Goal: Download file/media

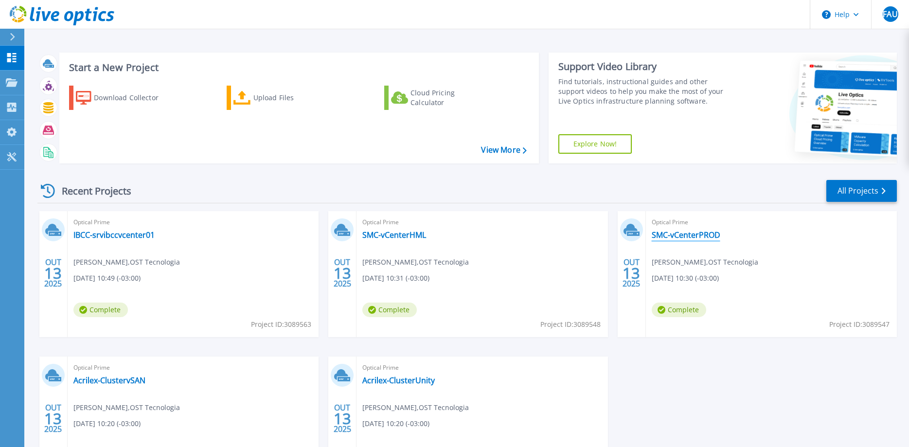
click at [709, 236] on link "SMC-vCenterPROD" at bounding box center [686, 235] width 69 height 10
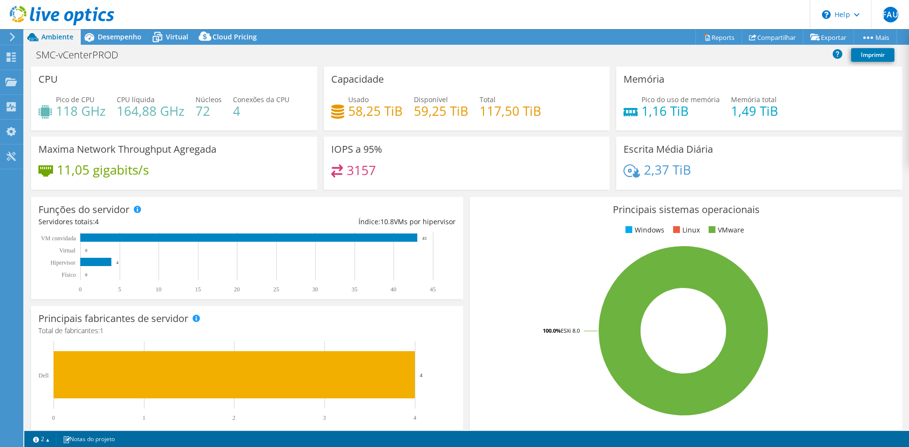
select select "SouthAmerica"
select select "BRL"
click at [717, 39] on link "Reports" at bounding box center [719, 37] width 47 height 15
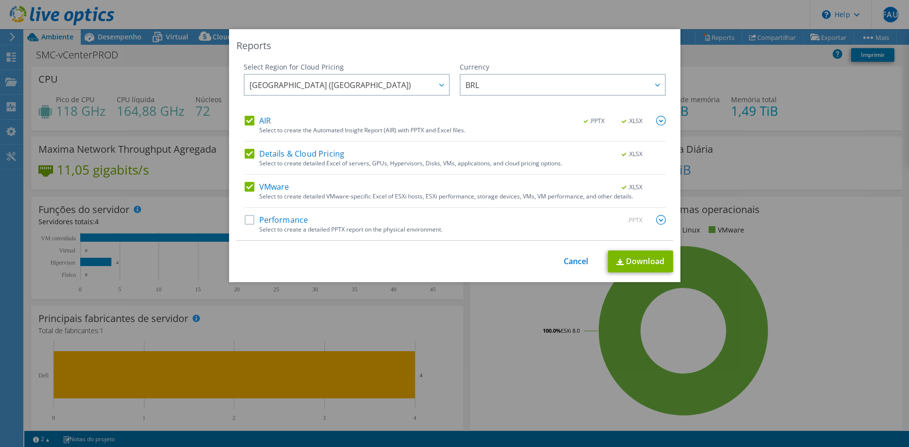
click at [276, 219] on label "Performance" at bounding box center [277, 220] width 64 height 10
click at [0, 0] on input "Performance" at bounding box center [0, 0] width 0 height 0
click at [367, 84] on span "[GEOGRAPHIC_DATA] ([GEOGRAPHIC_DATA])" at bounding box center [349, 85] width 199 height 20
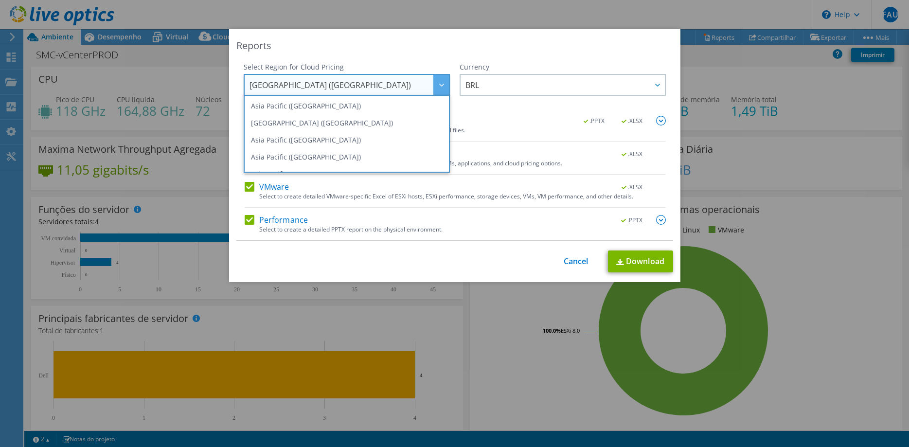
click at [470, 42] on div "Reports" at bounding box center [454, 46] width 437 height 14
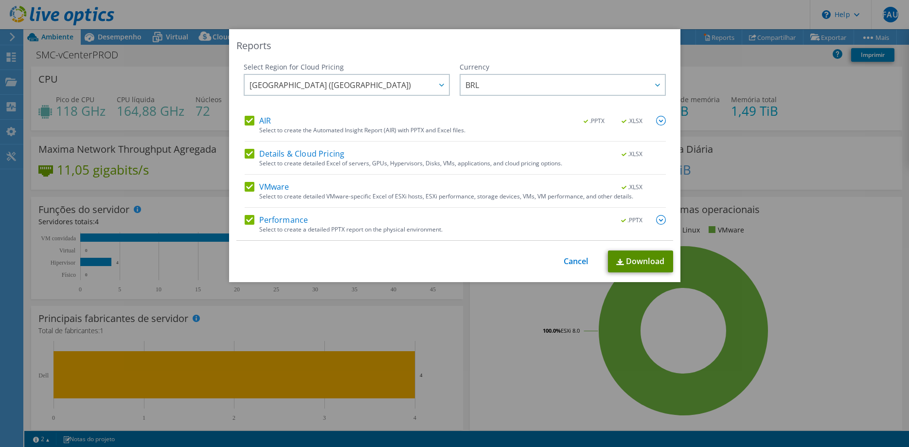
click at [649, 267] on link "Download" at bounding box center [640, 261] width 65 height 22
click at [581, 260] on link "Cancel" at bounding box center [576, 261] width 25 height 9
